Goal: Find specific page/section: Find specific page/section

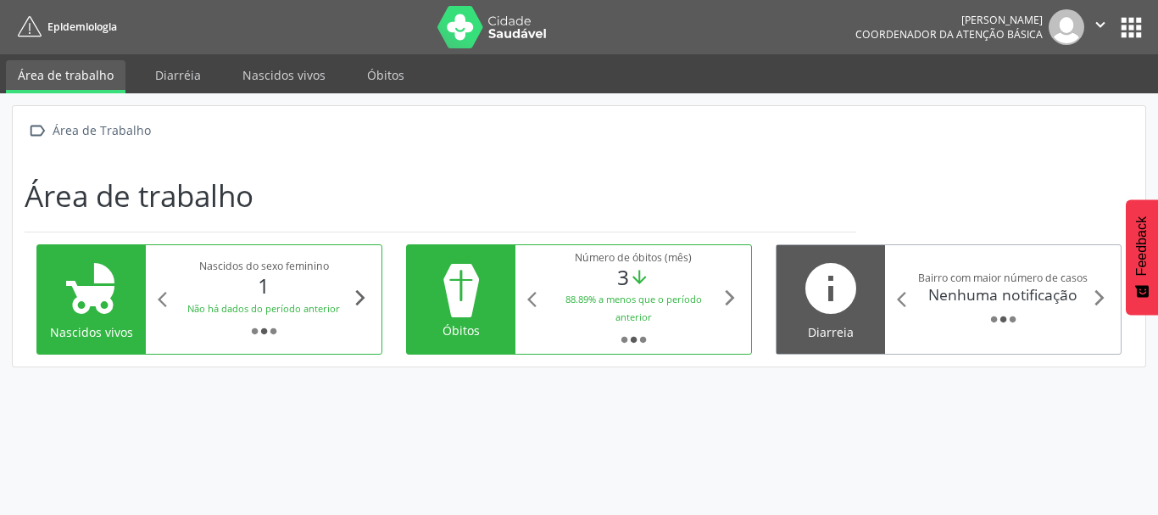
click at [362, 300] on icon "arrow_forward_ios" at bounding box center [360, 297] width 19 height 19
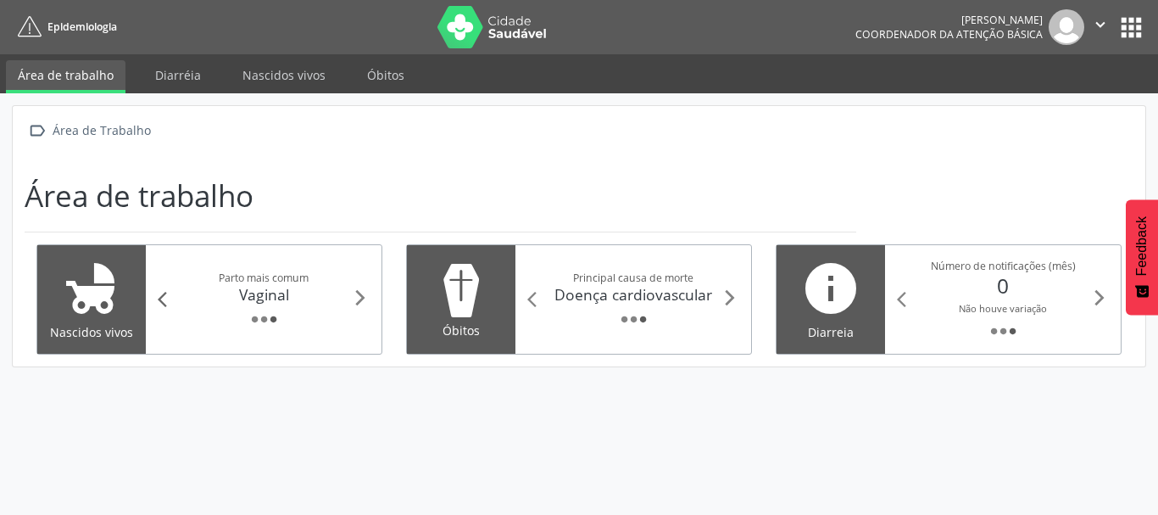
click at [159, 301] on icon "arrow_back_ios" at bounding box center [167, 299] width 19 height 19
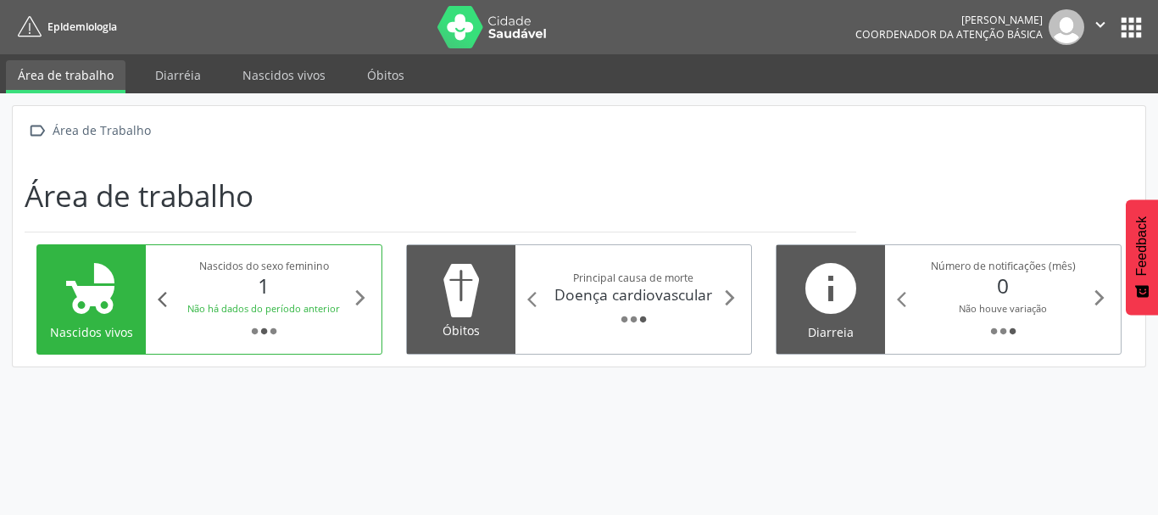
click at [159, 301] on icon "arrow_back_ios" at bounding box center [167, 299] width 19 height 19
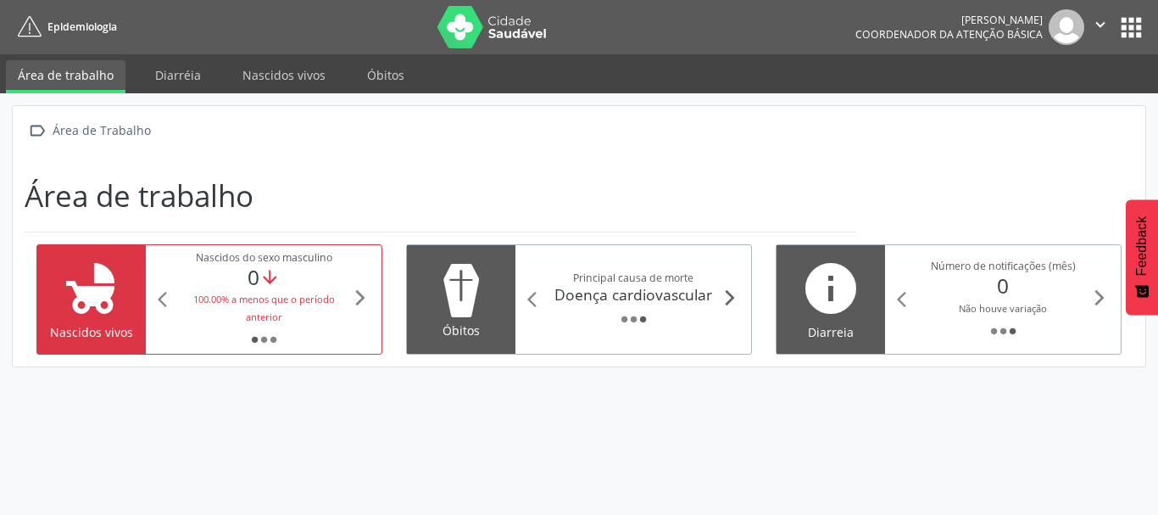
click at [722, 294] on icon "arrow_forward_ios" at bounding box center [730, 297] width 19 height 19
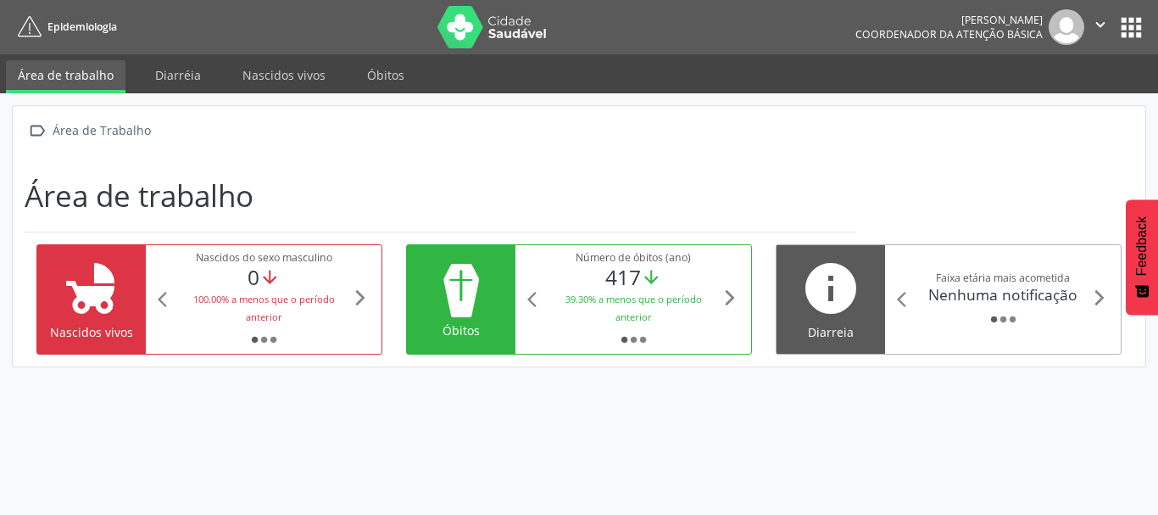
click at [651, 277] on icon "arrow_downward" at bounding box center [651, 277] width 21 height 21
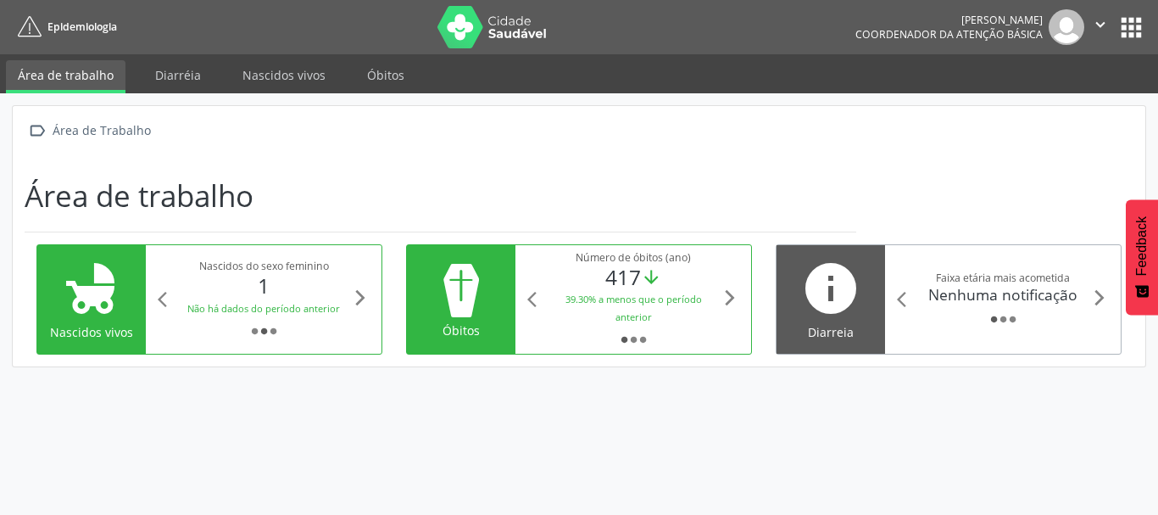
click at [641, 302] on small "39.30% a menos que o período anterior" at bounding box center [633, 307] width 136 height 31
click at [729, 302] on icon "arrow_forward_ios" at bounding box center [730, 297] width 19 height 19
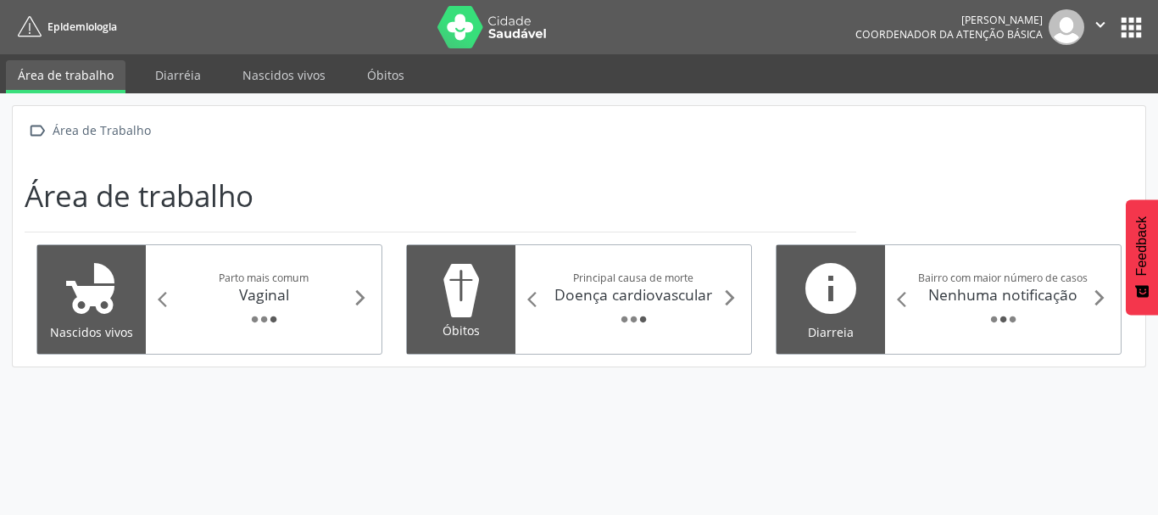
click at [578, 312] on div "fiber_manual_record fiber_manual_record fiber_manual_record" at bounding box center [633, 319] width 175 height 18
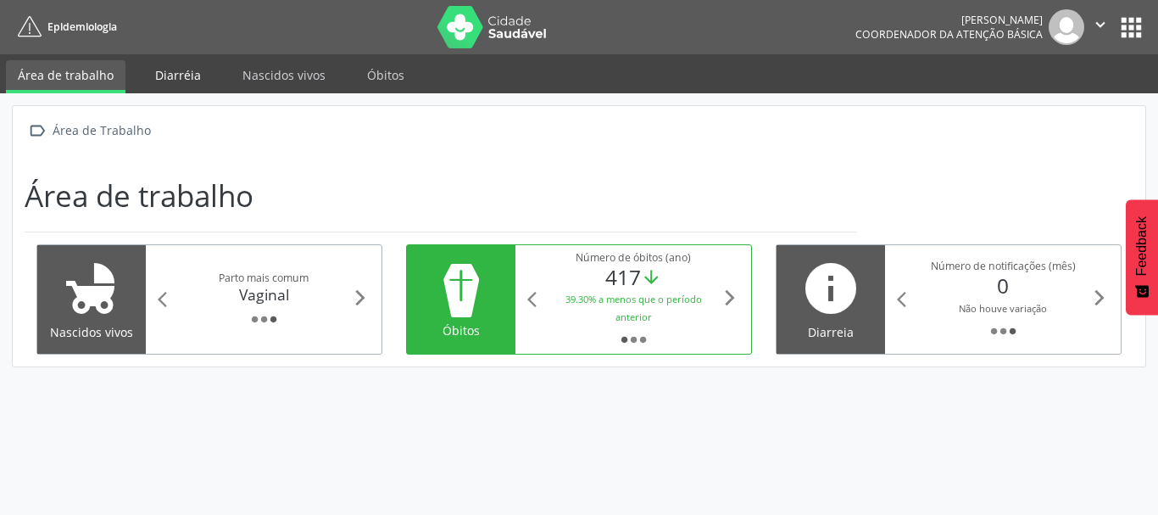
click at [170, 75] on link "Diarréia" at bounding box center [178, 75] width 70 height 30
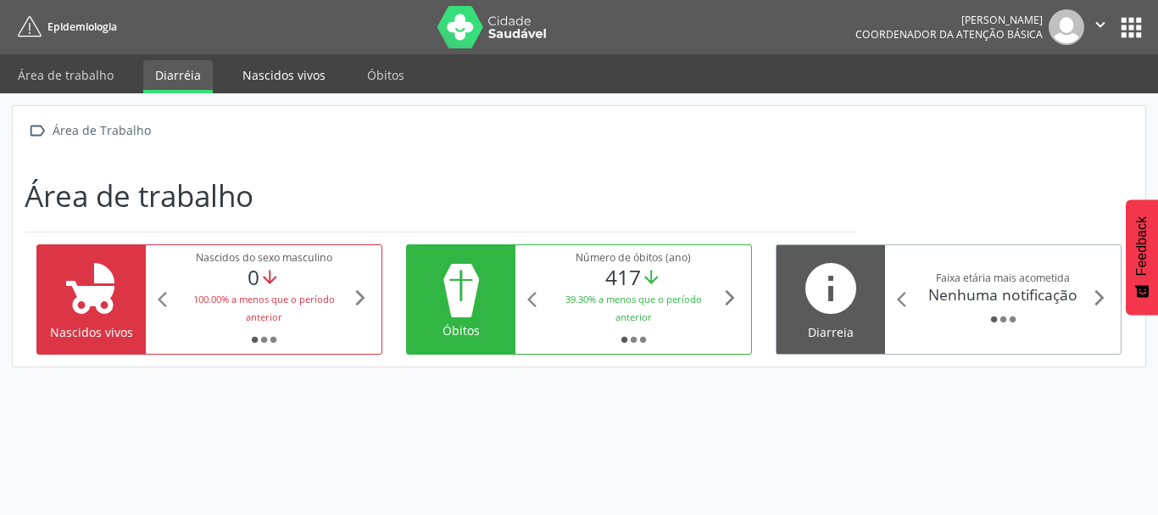
click at [259, 77] on link "Nascidos vivos" at bounding box center [284, 75] width 107 height 30
click at [345, 78] on ul "Área de trabalho Diarréia Nascidos vivos [GEOGRAPHIC_DATA]" at bounding box center [579, 73] width 1158 height 39
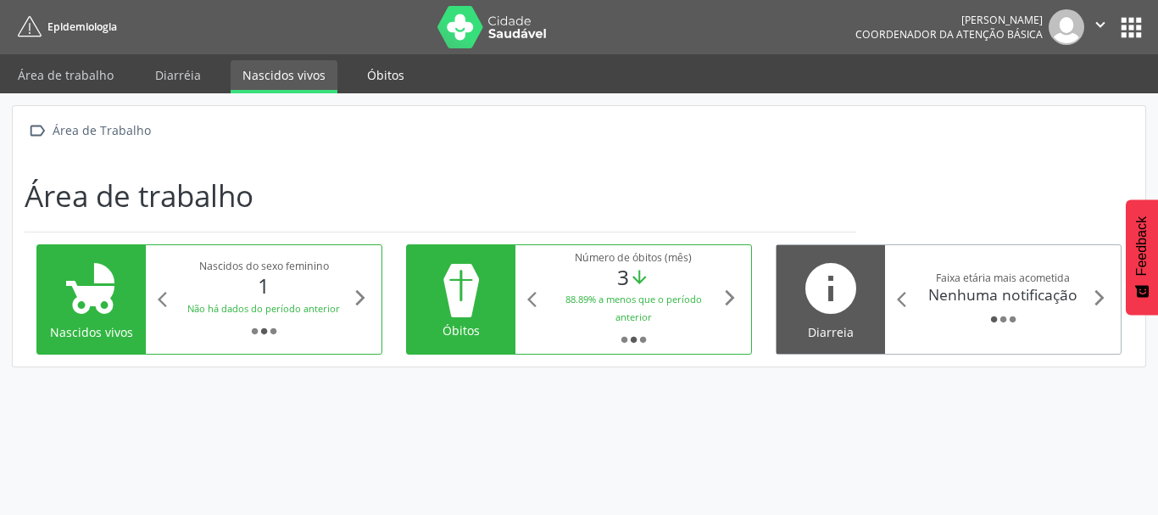
click at [389, 71] on link "Óbitos" at bounding box center [385, 75] width 61 height 30
click at [1137, 25] on button "apps" at bounding box center [1131, 28] width 30 height 30
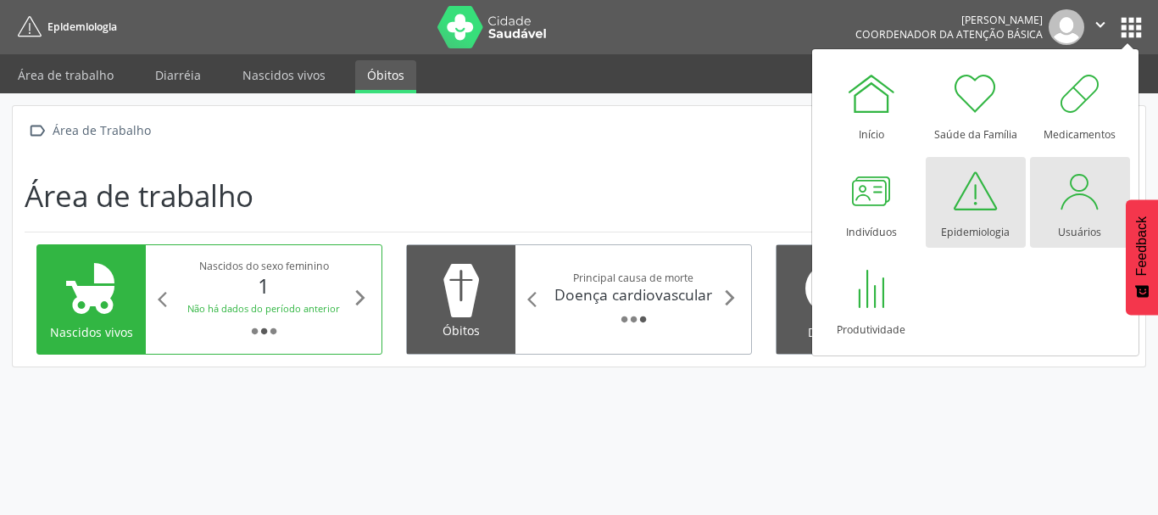
click at [1063, 189] on div at bounding box center [1080, 190] width 51 height 51
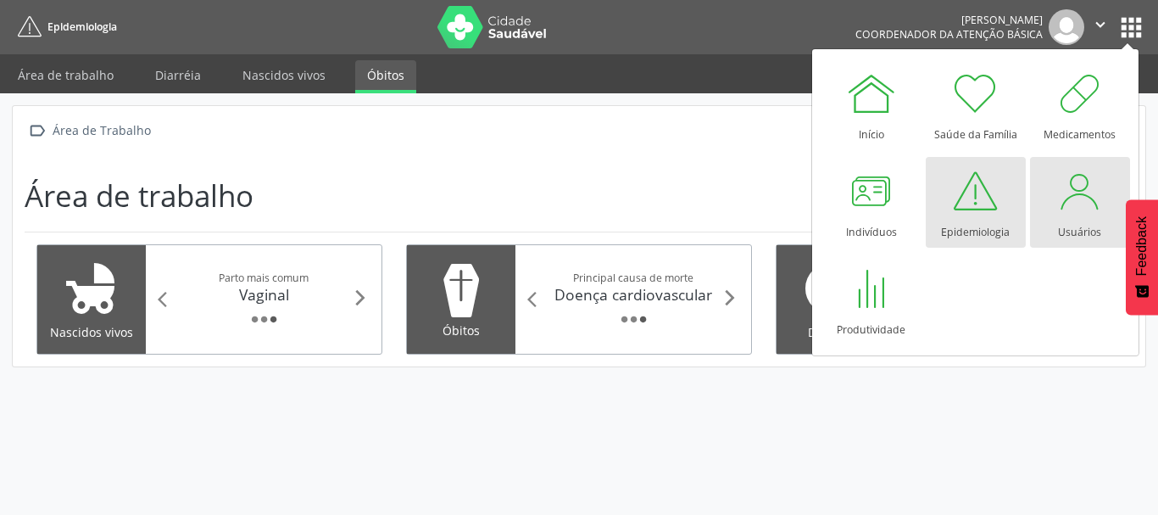
click at [1063, 189] on div at bounding box center [1080, 190] width 51 height 51
